Goal: Task Accomplishment & Management: Use online tool/utility

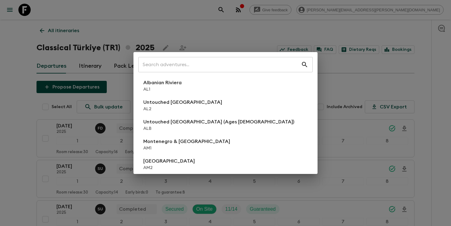
scroll to position [783, 0]
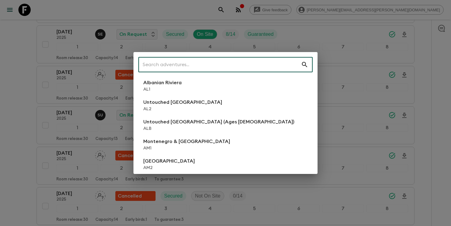
click at [241, 64] on input "text" at bounding box center [219, 64] width 163 height 17
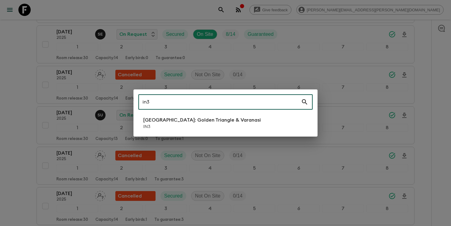
type input "in3"
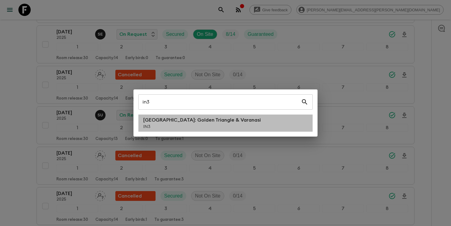
click at [188, 123] on p "[GEOGRAPHIC_DATA]: Golden Triangle & Varanasi" at bounding box center [202, 120] width 118 height 7
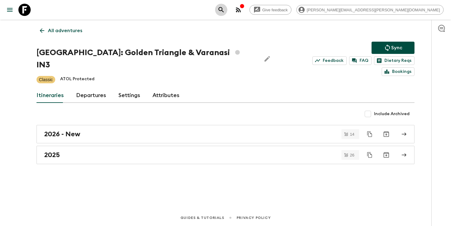
click at [225, 9] on icon "search adventures" at bounding box center [221, 9] width 7 height 7
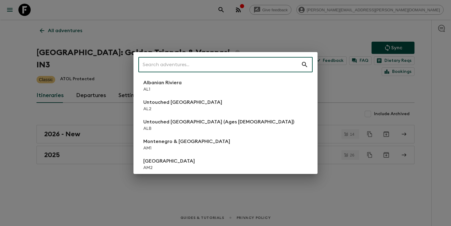
click at [226, 66] on input "text" at bounding box center [219, 64] width 163 height 17
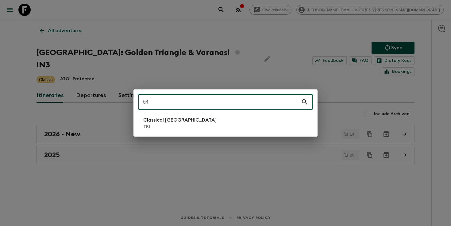
type input "tr1"
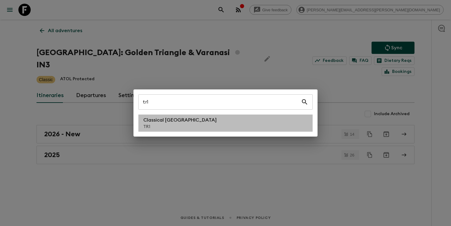
click at [190, 126] on li "Classical Türkiye TR1" at bounding box center [225, 123] width 174 height 17
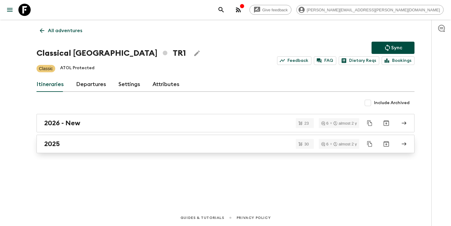
click at [106, 149] on link "2025" at bounding box center [226, 144] width 378 height 18
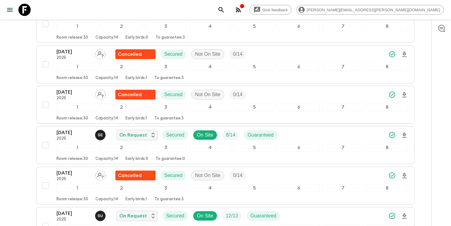
scroll to position [710, 0]
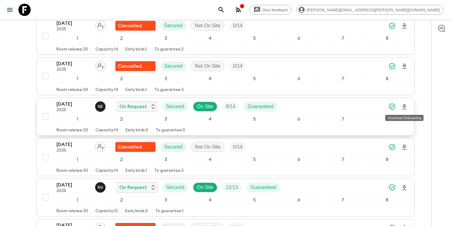
click at [405, 110] on icon "Download Onboarding" at bounding box center [404, 106] width 7 height 7
click at [224, 10] on icon "search adventures" at bounding box center [220, 9] width 5 height 5
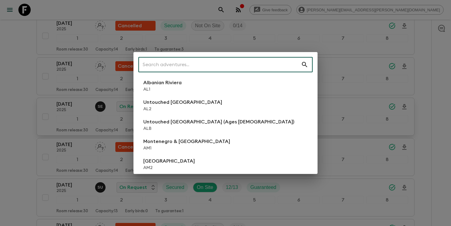
click at [242, 61] on input "text" at bounding box center [219, 64] width 163 height 17
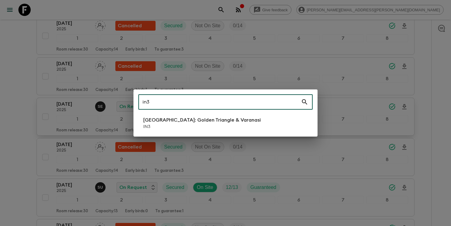
type input "in3"
click at [196, 125] on p "IN3" at bounding box center [202, 127] width 118 height 6
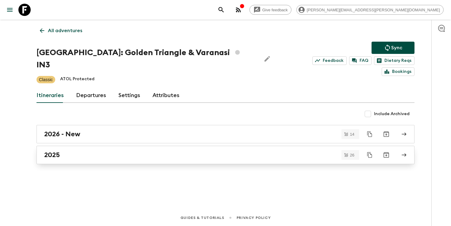
click at [153, 149] on link "2025" at bounding box center [226, 155] width 378 height 18
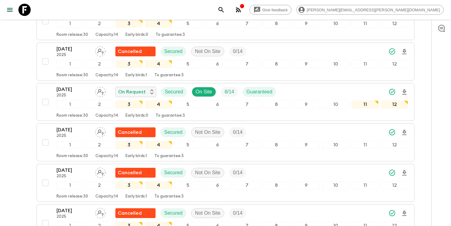
scroll to position [549, 0]
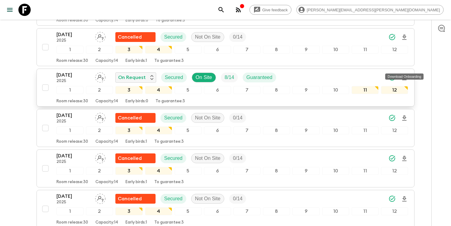
click at [406, 74] on icon "Download Onboarding" at bounding box center [404, 77] width 7 height 7
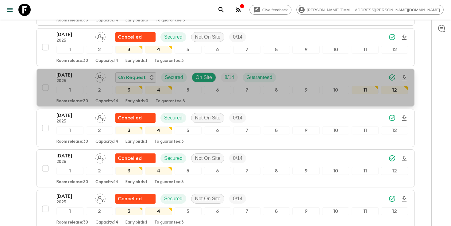
click at [298, 72] on div "[DATE] 2025 On Request Secured On Site 8 / 14 Guaranteed" at bounding box center [232, 78] width 352 height 12
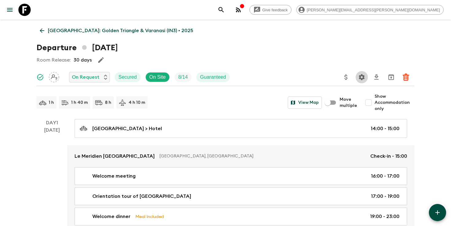
click at [366, 78] on button "Settings" at bounding box center [362, 77] width 12 height 12
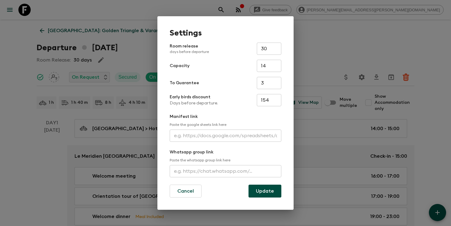
click at [209, 135] on input "text" at bounding box center [226, 136] width 112 height 12
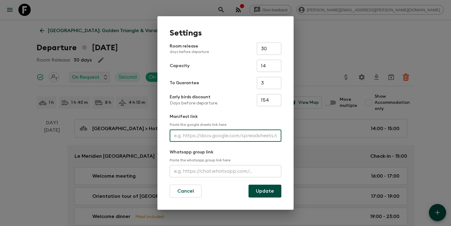
paste input "[URL][DOMAIN_NAME]"
type input "[URL][DOMAIN_NAME]"
click at [259, 192] on button "Update" at bounding box center [265, 191] width 33 height 13
